Goal: Check status: Check status

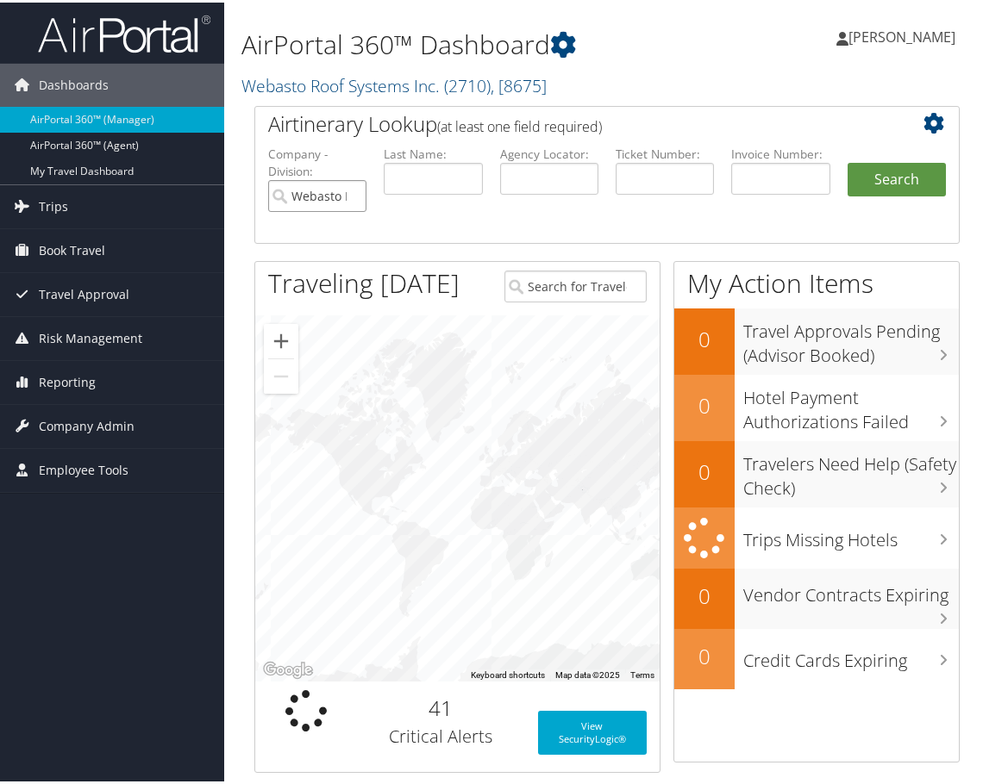
click at [353, 191] on input "Webasto Roof Systems Inc." at bounding box center [317, 194] width 98 height 32
click at [560, 176] on input "text" at bounding box center [549, 176] width 98 height 32
paste input "DNC2J2"
type input "DNC2J2"
click at [847, 160] on button "Search" at bounding box center [896, 177] width 98 height 34
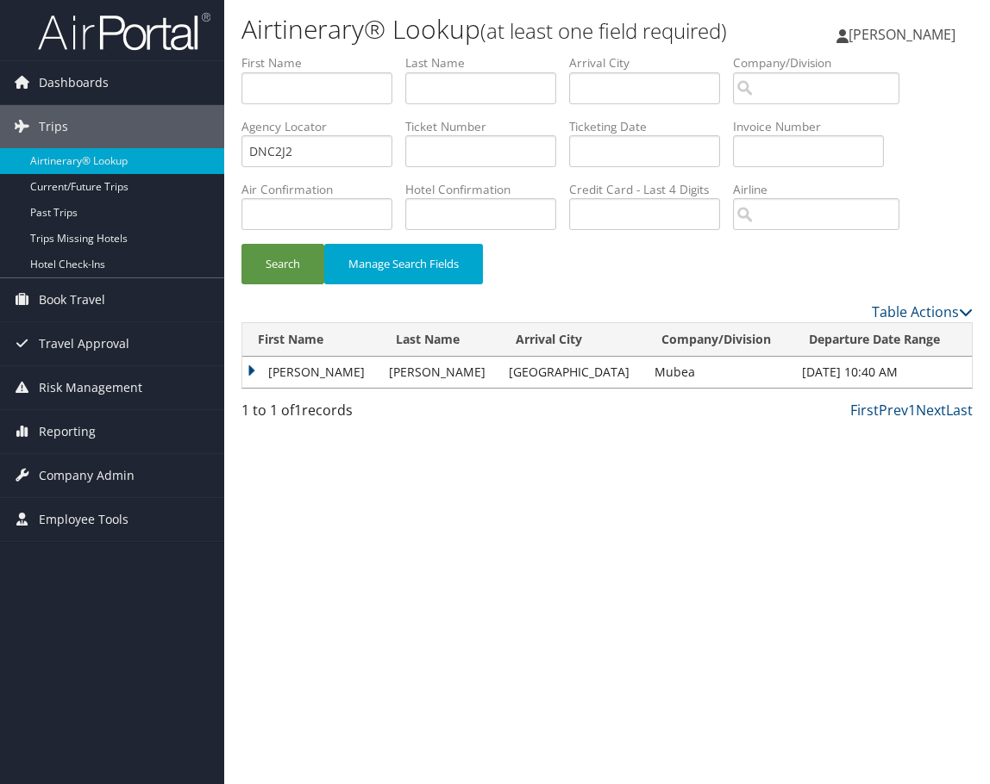
click at [254, 388] on td "JAMES THOMAS" at bounding box center [311, 372] width 138 height 31
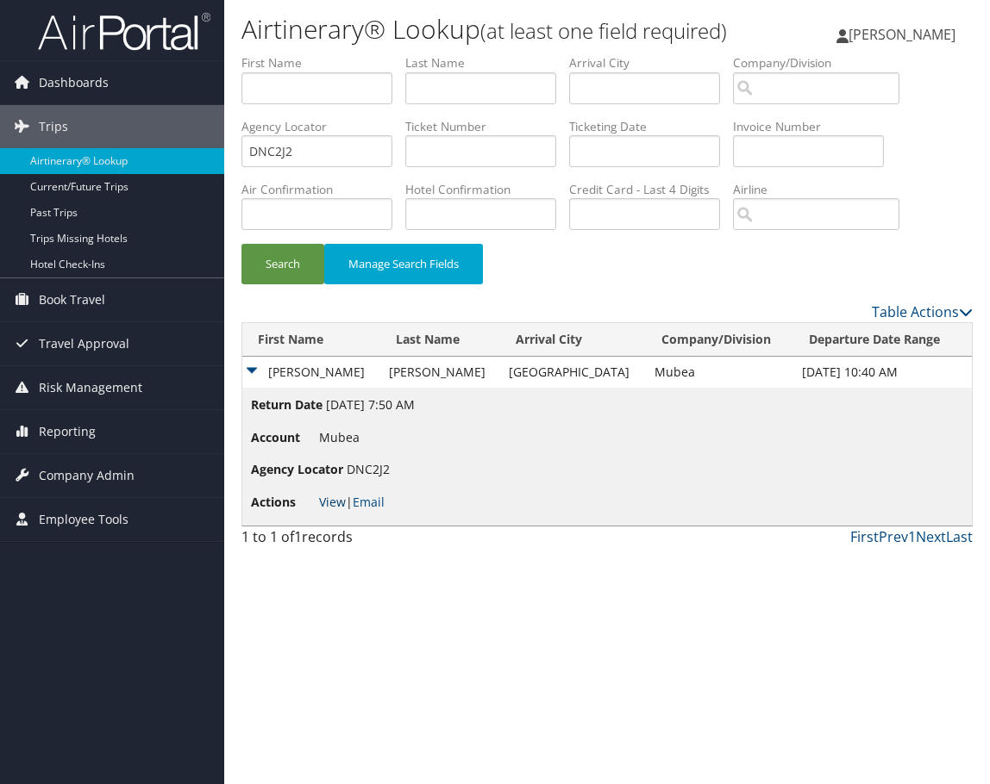
click at [333, 510] on link "View" at bounding box center [332, 502] width 27 height 16
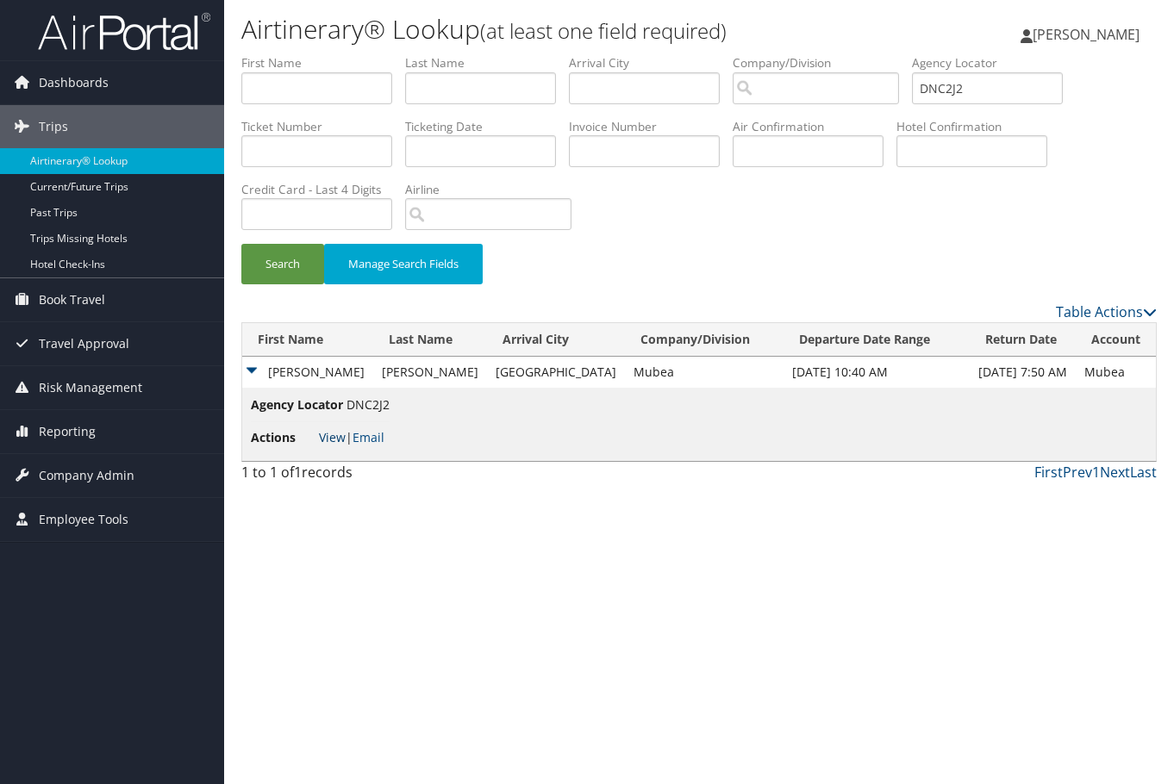
click at [335, 442] on link "View" at bounding box center [332, 437] width 27 height 16
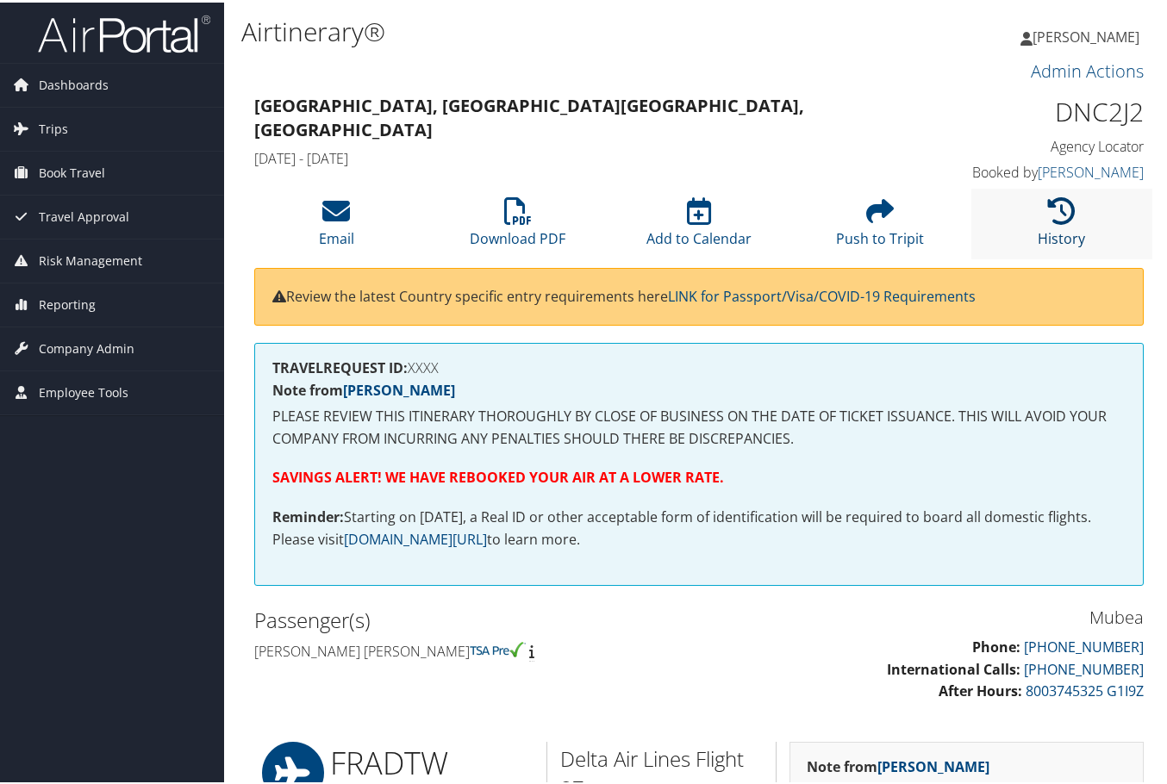
click at [982, 214] on icon at bounding box center [1062, 209] width 28 height 28
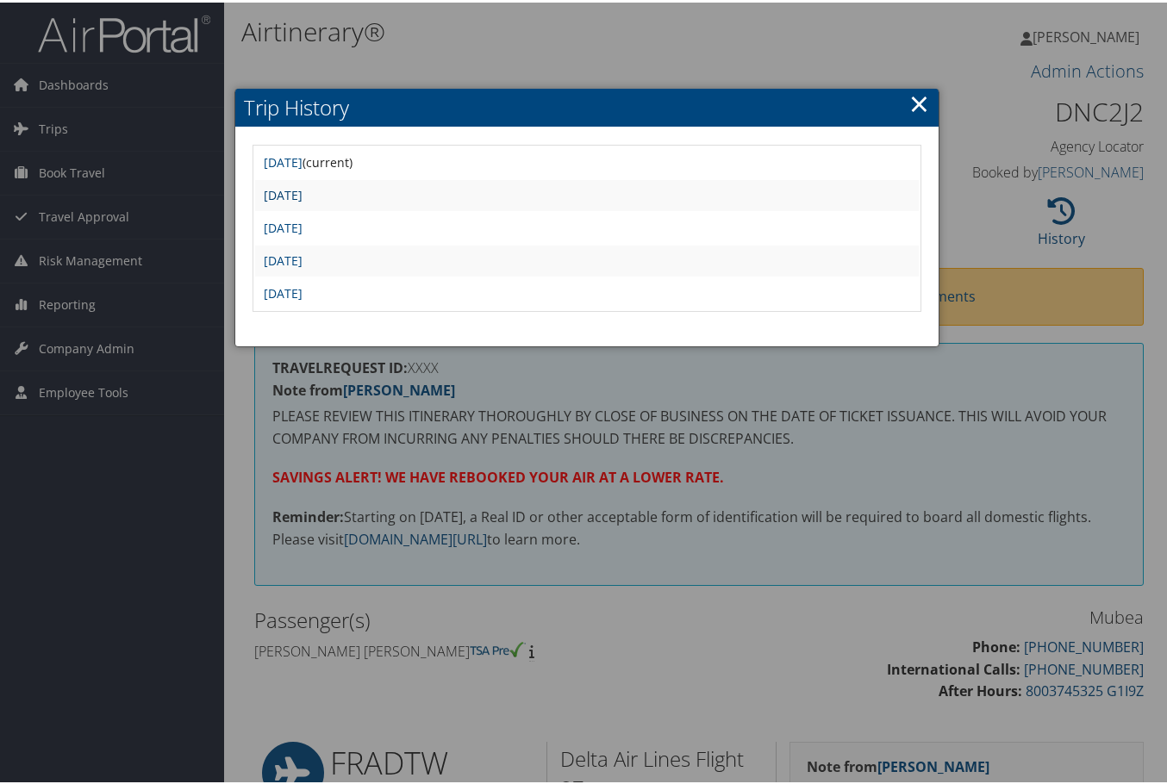
click at [303, 189] on link "Fri Oct 10 02:56:22 MDT 2025" at bounding box center [283, 192] width 39 height 16
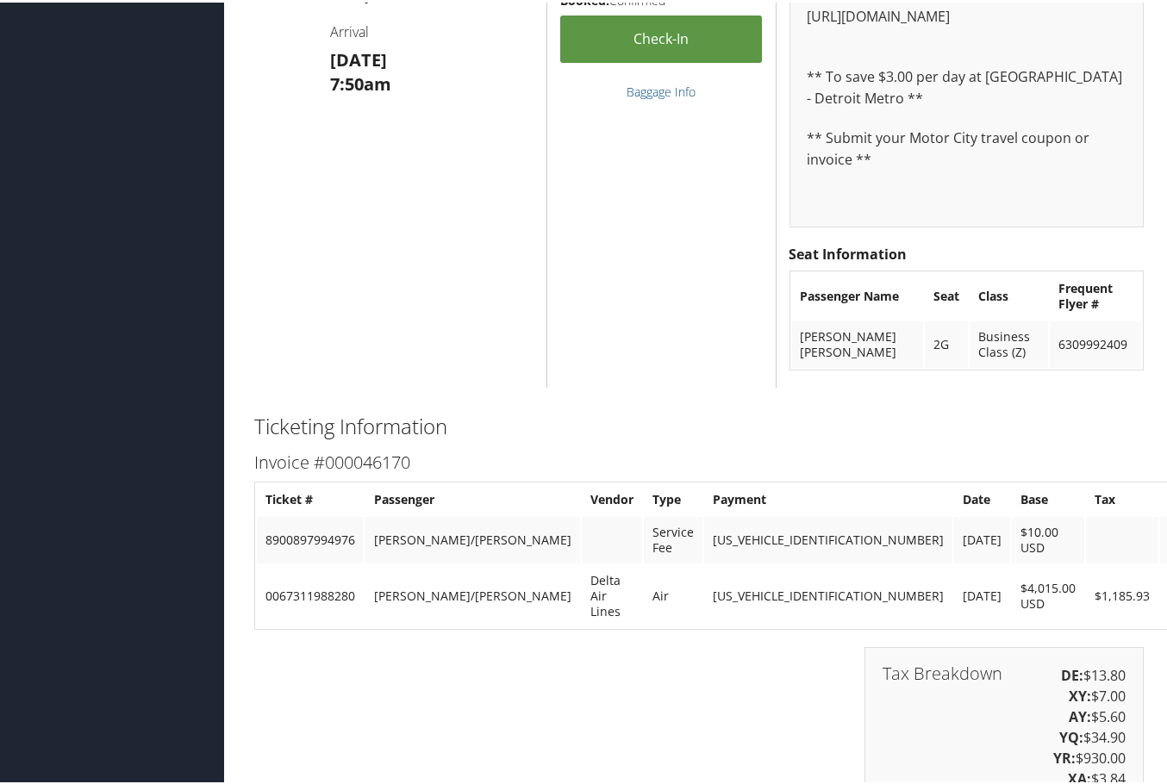
scroll to position [1724, 0]
